Goal: Task Accomplishment & Management: Manage account settings

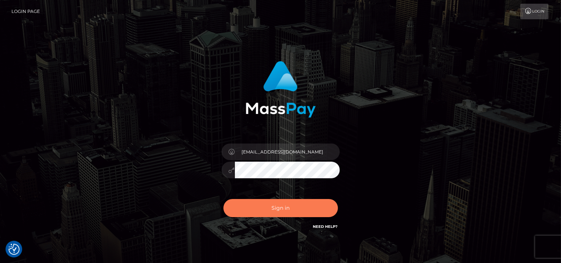
click at [287, 209] on button "Sign in" at bounding box center [281, 208] width 115 height 18
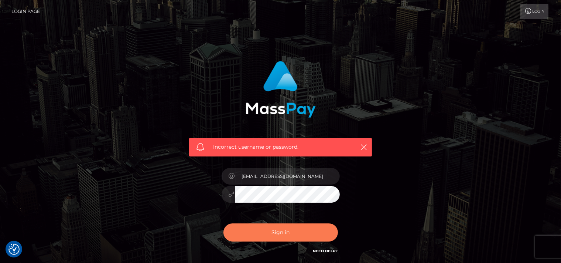
click at [274, 236] on button "Sign in" at bounding box center [281, 232] width 115 height 18
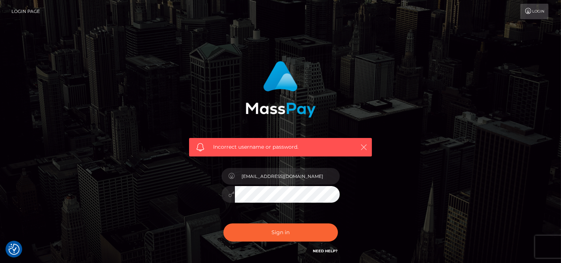
click at [364, 147] on icon "button" at bounding box center [363, 146] width 7 height 7
click at [363, 151] on button "button" at bounding box center [363, 146] width 9 height 9
click at [366, 146] on icon "button" at bounding box center [363, 146] width 7 height 7
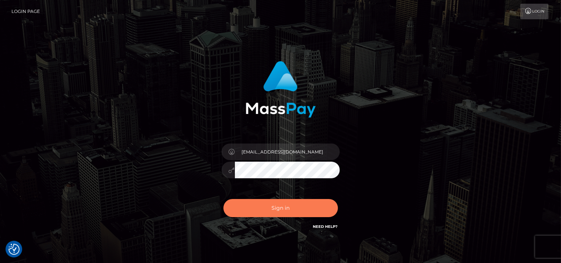
click at [282, 212] on button "Sign in" at bounding box center [281, 208] width 115 height 18
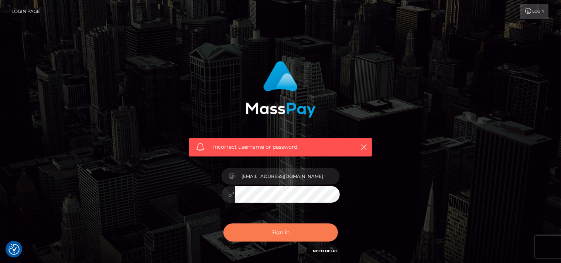
click at [275, 232] on button "Sign in" at bounding box center [281, 232] width 115 height 18
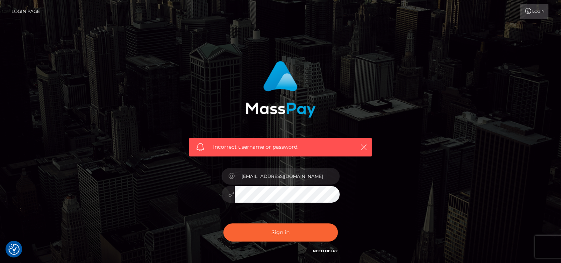
click at [366, 144] on icon "button" at bounding box center [363, 146] width 7 height 7
click at [363, 147] on icon "button" at bounding box center [363, 146] width 7 height 7
click at [534, 14] on link "Login" at bounding box center [535, 12] width 28 height 16
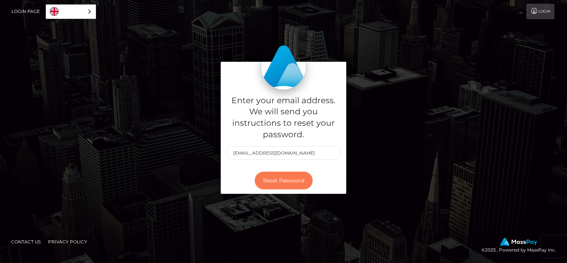
click at [294, 177] on button "Reset Password" at bounding box center [284, 180] width 58 height 18
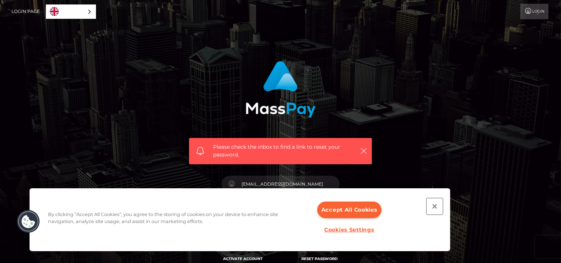
click at [434, 205] on button "Close" at bounding box center [435, 206] width 16 height 16
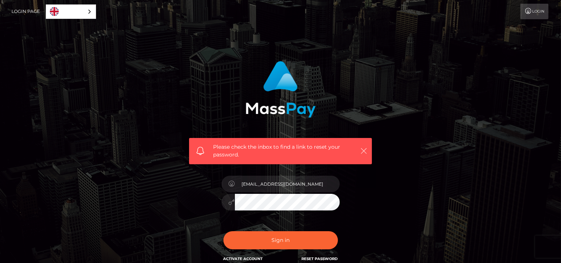
click at [365, 152] on icon "button" at bounding box center [363, 150] width 7 height 7
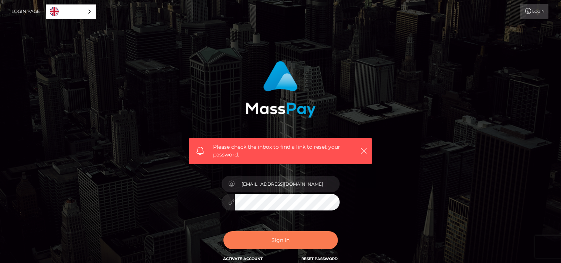
click at [266, 239] on button "Sign in" at bounding box center [281, 240] width 115 height 18
